Goal: Task Accomplishment & Management: Manage account settings

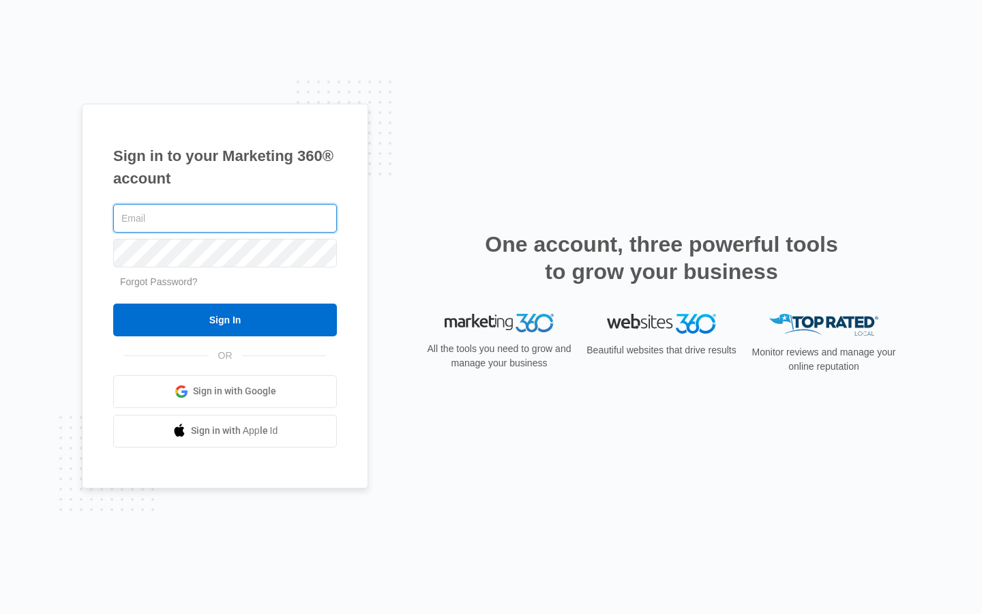
click at [225, 218] on input "text" at bounding box center [225, 218] width 224 height 29
type input "oliver_gibson"
click at [225, 218] on input "text" at bounding box center [225, 218] width 224 height 29
type input "[PERSON_NAME][EMAIL_ADDRESS][DOMAIN_NAME]"
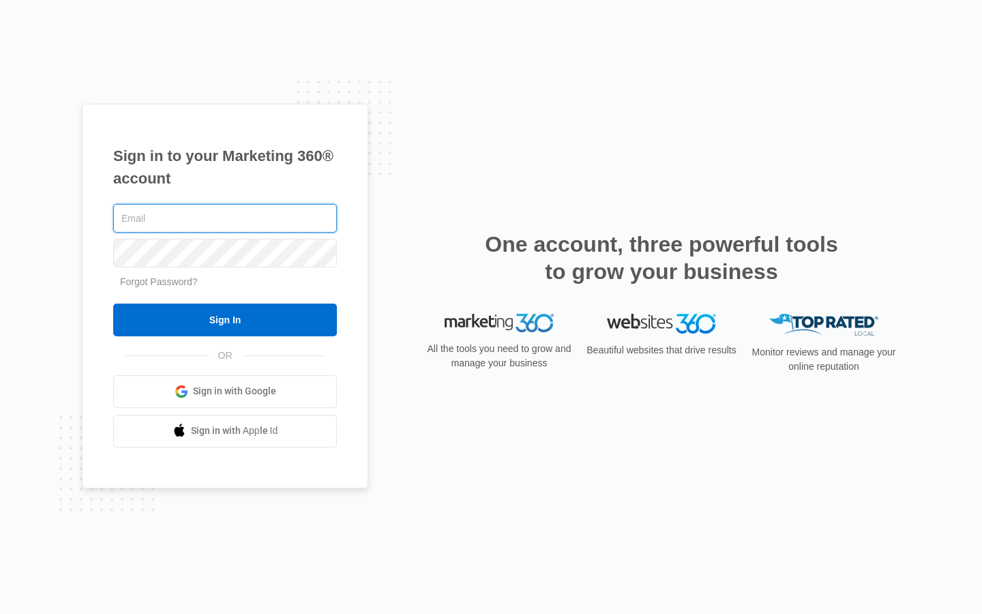
click at [225, 218] on input "text" at bounding box center [225, 218] width 224 height 29
type input "[PERSON_NAME][EMAIL_ADDRESS][DOMAIN_NAME]"
click at [225, 218] on input "text" at bounding box center [225, 218] width 224 height 29
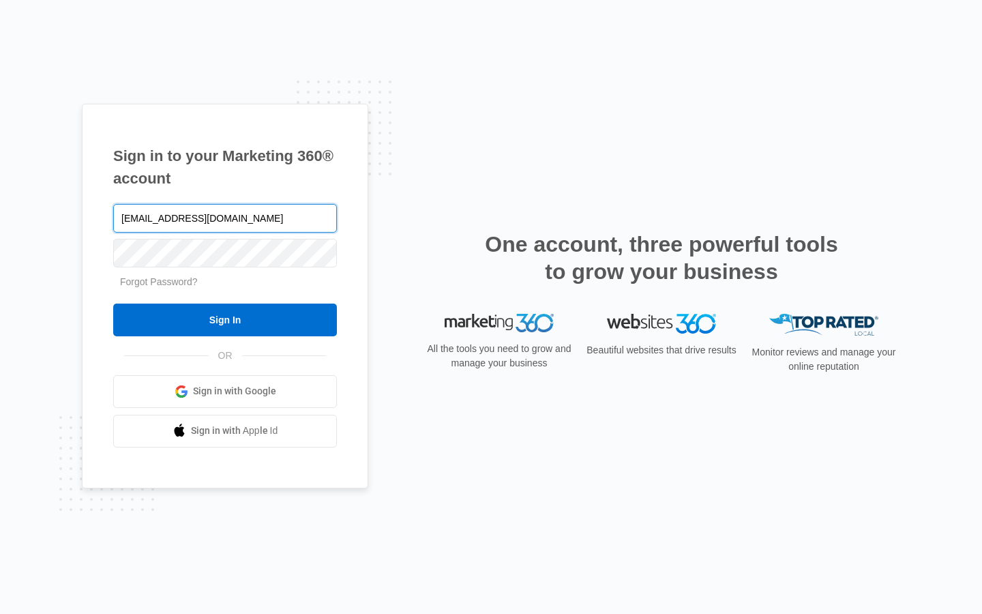
type input "hugolehmann92@outlook.com"
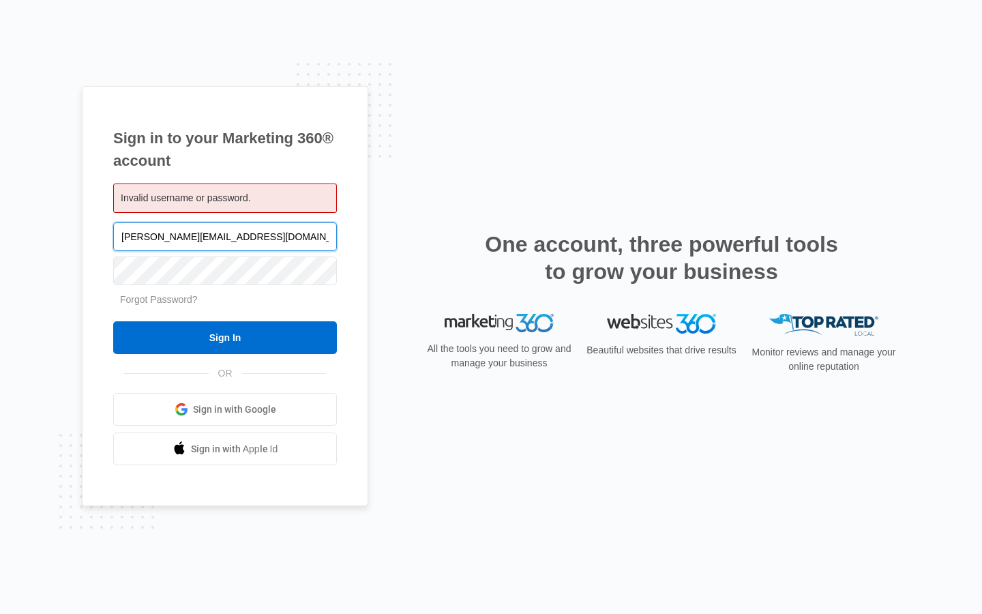
click at [225, 236] on input "casey.swiftt@aol.com" at bounding box center [225, 236] width 224 height 29
type input "c"
type input "hugolehmann92@outlook.com"
click at [113, 321] on input "Sign In" at bounding box center [225, 337] width 224 height 33
click at [225, 236] on input "hugolehmann92@outlook.com" at bounding box center [225, 236] width 224 height 29
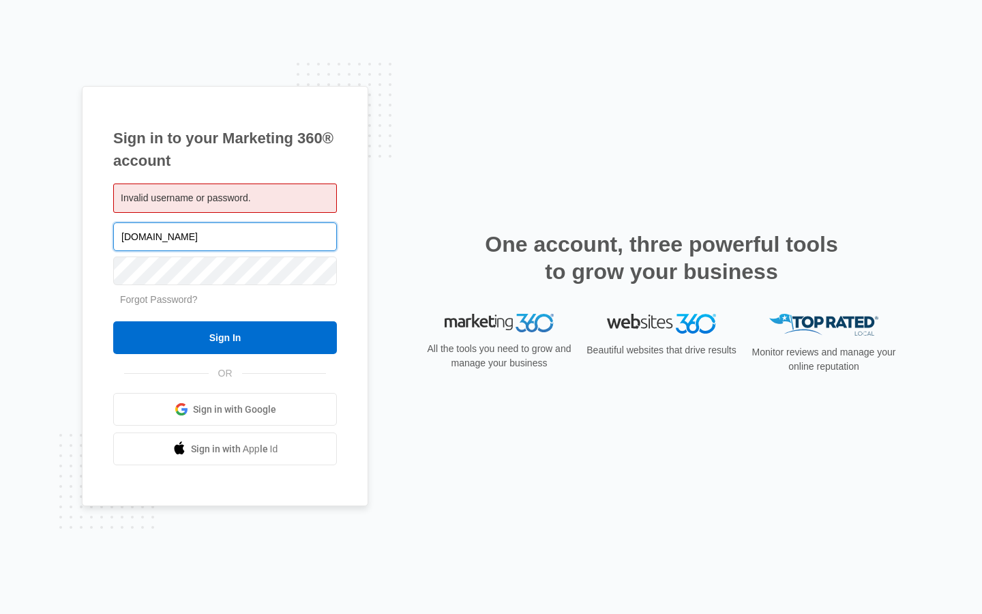
type input "k.com"
type input "[PERSON_NAME][EMAIL_ADDRESS][DOMAIN_NAME]"
click at [113, 321] on input "Sign In" at bounding box center [225, 337] width 224 height 33
click at [225, 338] on input "Sign In" at bounding box center [225, 337] width 224 height 33
click at [225, 236] on input "[PERSON_NAME][EMAIL_ADDRESS][DOMAIN_NAME]" at bounding box center [225, 236] width 224 height 29
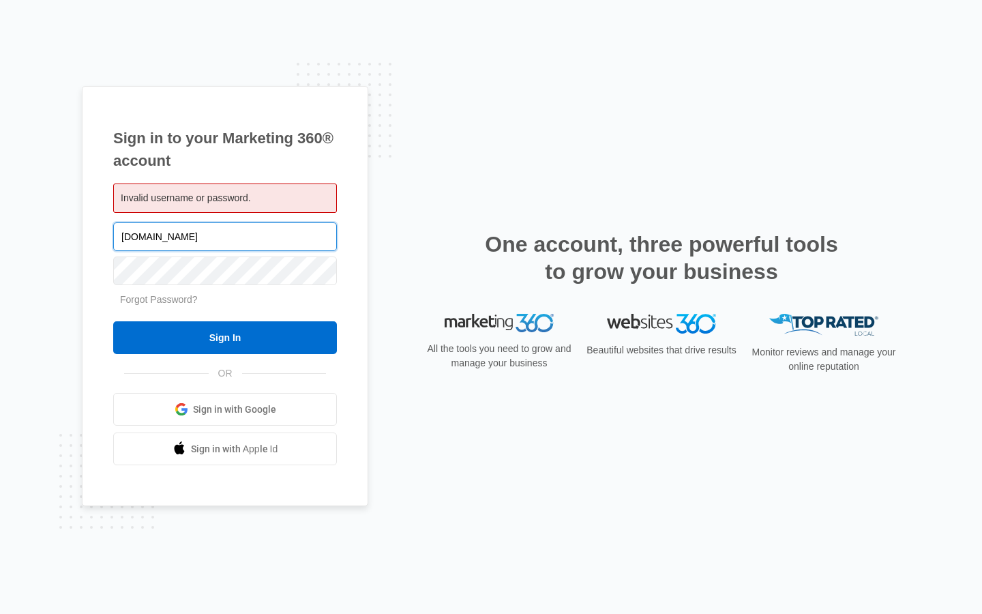
type input "[DOMAIN_NAME]"
type input "[PERSON_NAME][EMAIL_ADDRESS][DOMAIN_NAME]"
